Goal: Transaction & Acquisition: Subscribe to service/newsletter

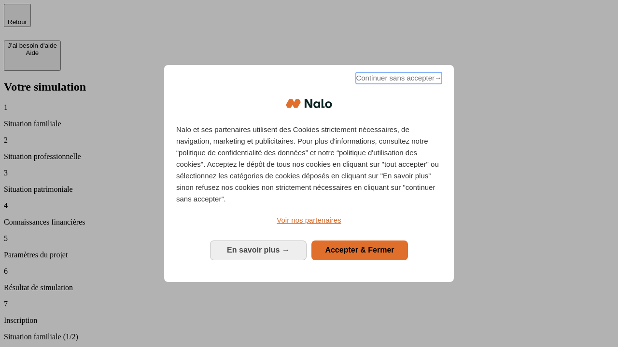
click at [398, 80] on span "Continuer sans accepter →" at bounding box center [399, 78] width 86 height 12
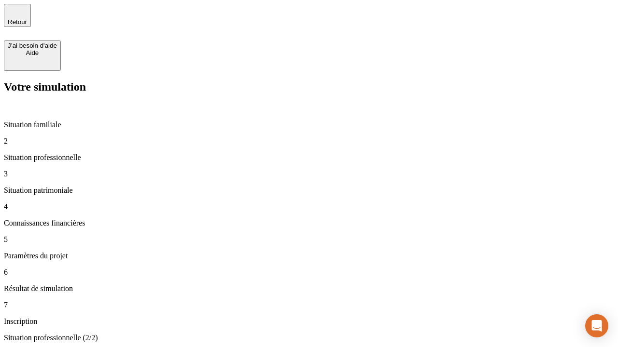
type input "30 000"
type input "1 000"
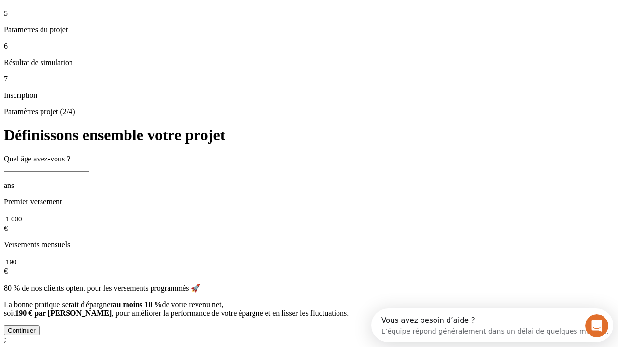
scroll to position [18, 0]
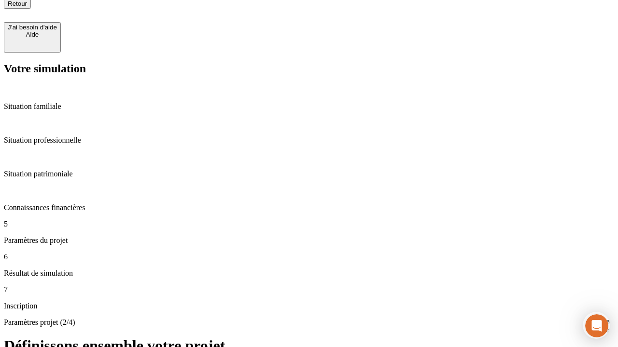
type input "40"
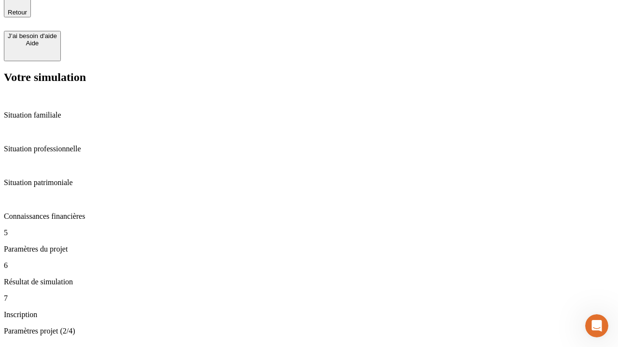
type input "200 000"
type input "640"
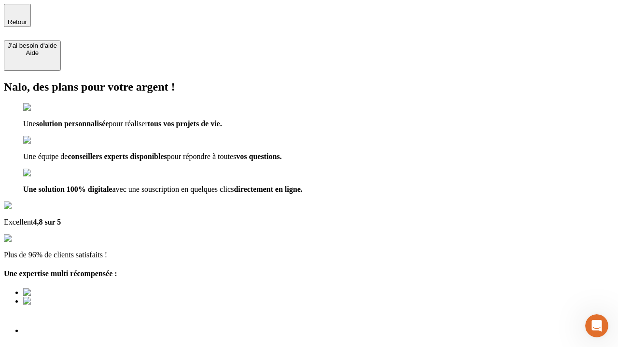
type input "[EMAIL_ADDRESS][DOMAIN_NAME]"
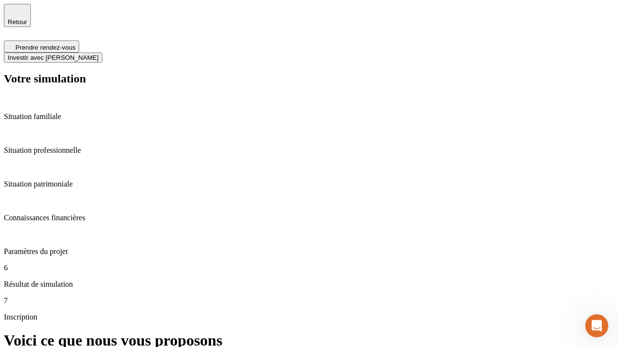
click at [98, 54] on span "Investir avec [PERSON_NAME]" at bounding box center [53, 57] width 91 height 7
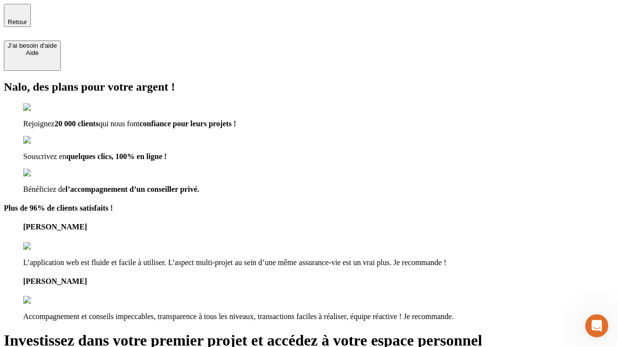
type input "[EMAIL_ADDRESS][DOMAIN_NAME]"
